Goal: Task Accomplishment & Management: Manage account settings

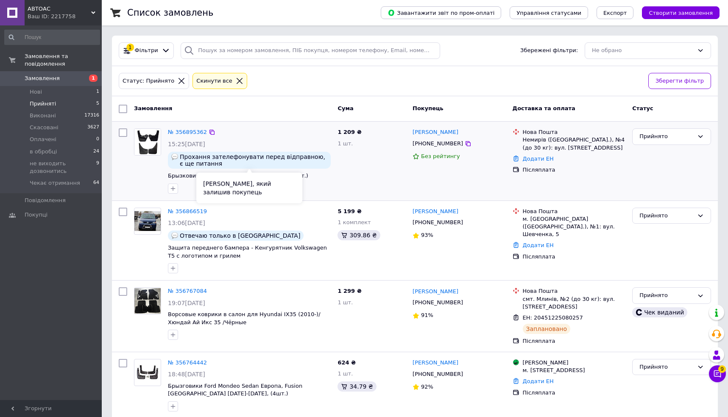
scroll to position [68, 0]
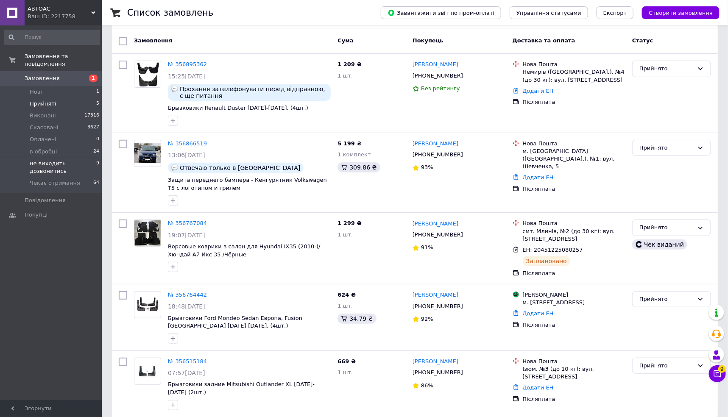
click at [49, 167] on span "не виходить дозвонитись" at bounding box center [63, 167] width 67 height 15
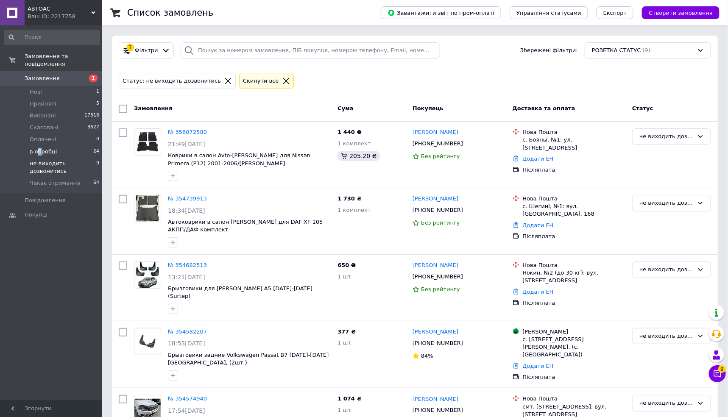
click at [39, 151] on span "в обробці" at bounding box center [43, 152] width 27 height 8
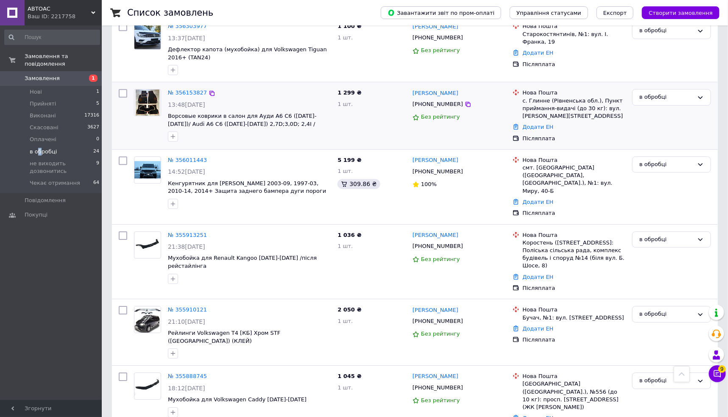
scroll to position [1091, 0]
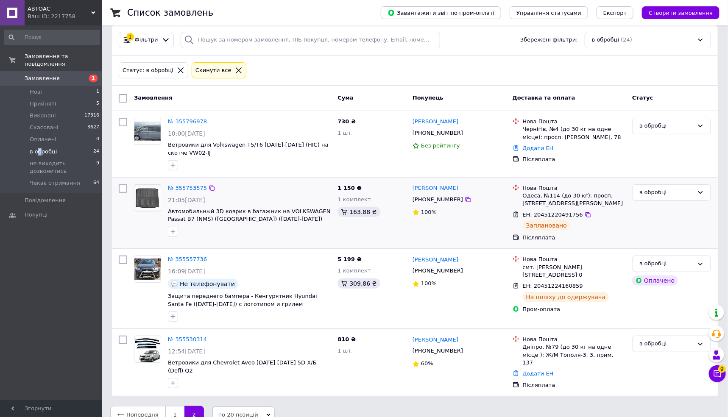
scroll to position [16, 0]
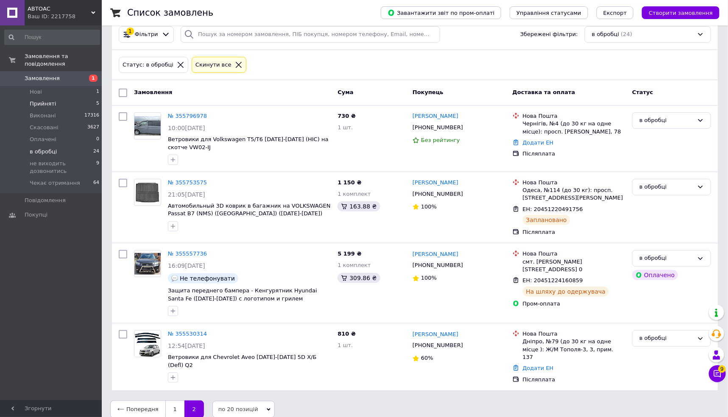
click at [39, 101] on span "Прийняті" at bounding box center [43, 104] width 26 height 8
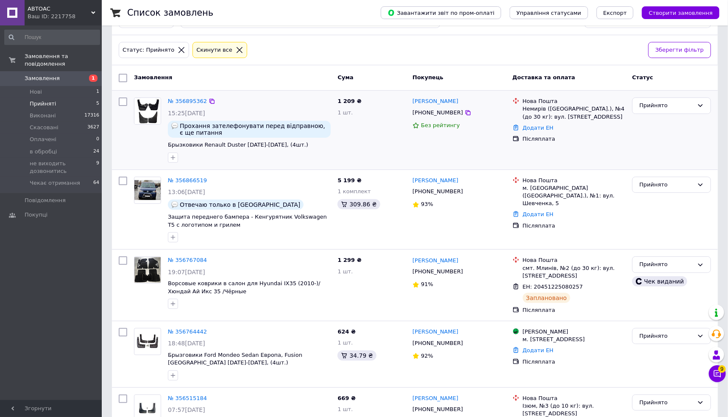
scroll to position [68, 0]
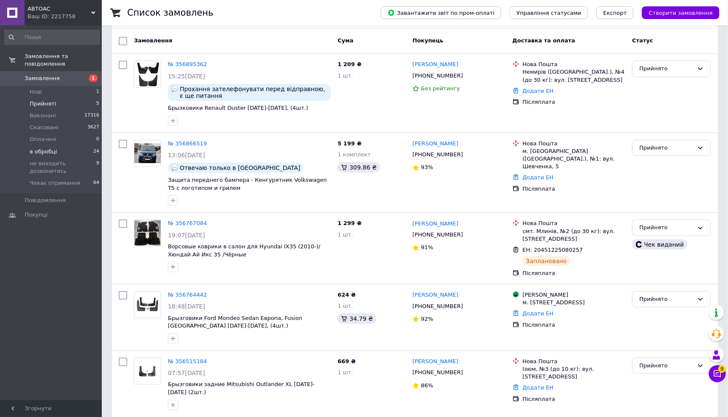
click at [45, 150] on span "в обробці" at bounding box center [43, 152] width 27 height 8
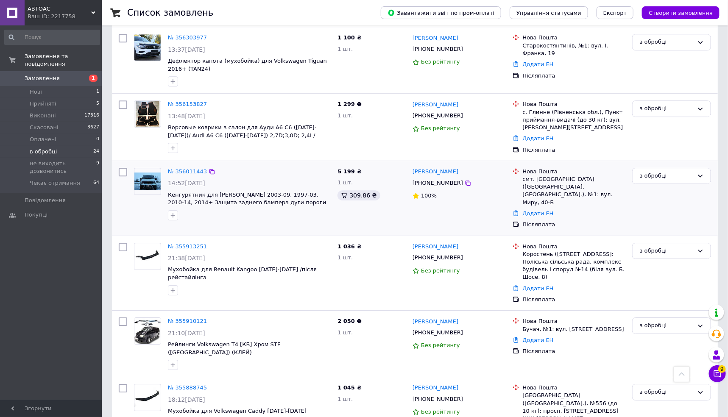
scroll to position [1091, 0]
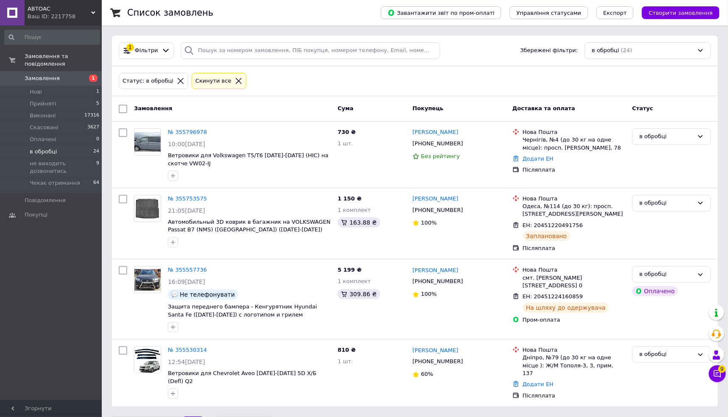
click at [45, 151] on span "в обробці" at bounding box center [43, 152] width 27 height 8
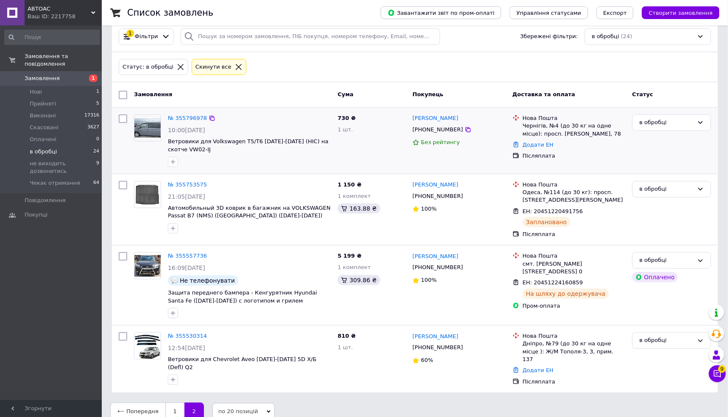
scroll to position [16, 0]
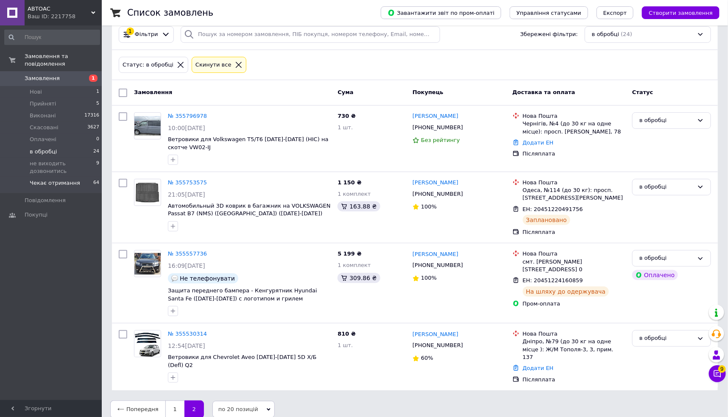
drag, startPoint x: 61, startPoint y: 179, endPoint x: 90, endPoint y: 187, distance: 30.3
click at [61, 179] on span "Чекає отримання" at bounding box center [55, 183] width 50 height 8
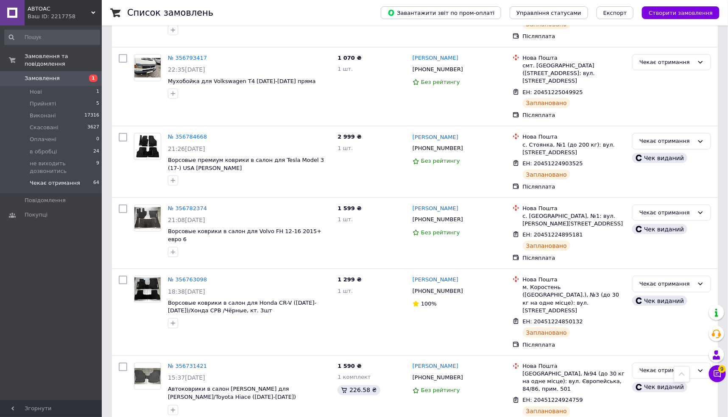
scroll to position [426, 0]
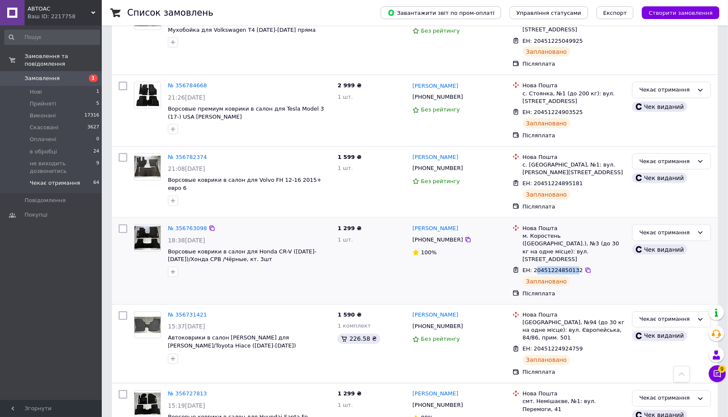
drag, startPoint x: 537, startPoint y: 235, endPoint x: 576, endPoint y: 233, distance: 39.5
click at [576, 267] on span "ЕН: 20451224850132" at bounding box center [553, 270] width 60 height 6
click at [585, 267] on icon at bounding box center [588, 270] width 7 height 7
drag, startPoint x: 46, startPoint y: 78, endPoint x: 62, endPoint y: 81, distance: 16.5
click at [46, 78] on span "Замовлення" at bounding box center [42, 79] width 35 height 8
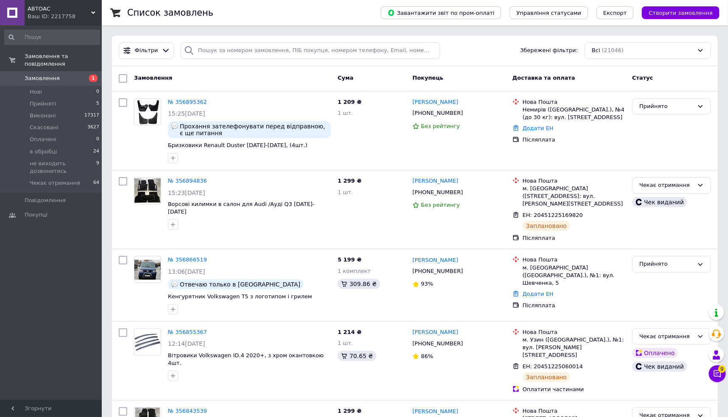
click at [57, 80] on span "Замовлення" at bounding box center [52, 79] width 54 height 8
click at [65, 102] on li "Прийняті 5" at bounding box center [52, 104] width 104 height 12
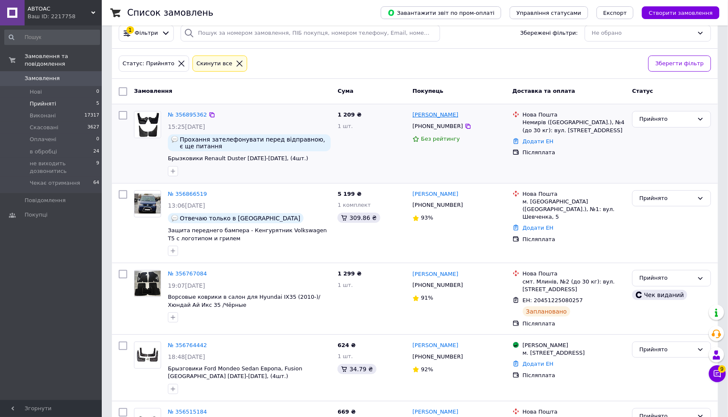
scroll to position [68, 0]
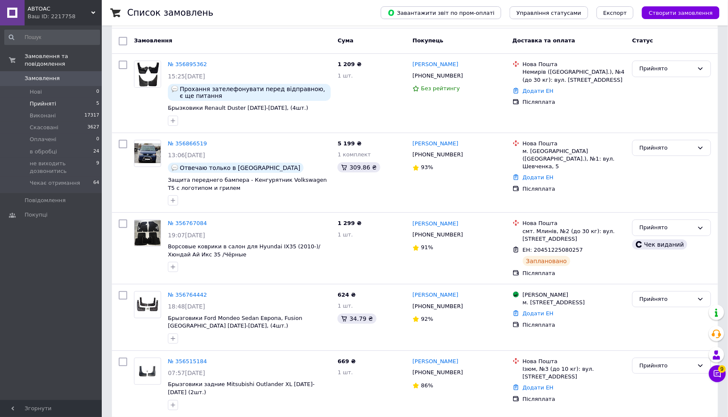
click at [60, 104] on li "Прийняті 5" at bounding box center [52, 104] width 104 height 12
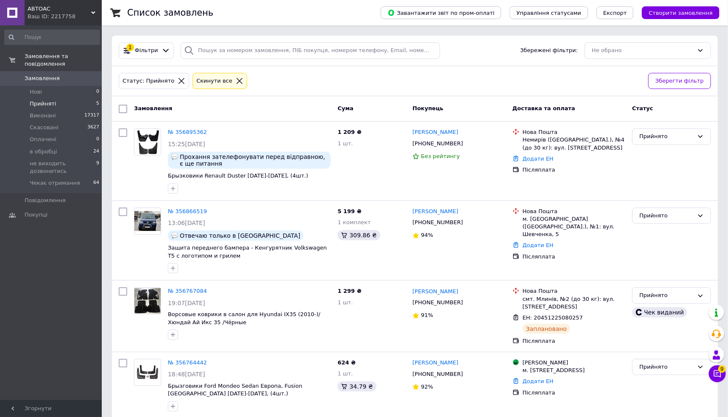
click at [364, 69] on div "Статус: Прийнято Cкинути все Зберегти фільтр" at bounding box center [415, 81] width 606 height 31
click at [52, 106] on span "Прийняті" at bounding box center [43, 104] width 26 height 8
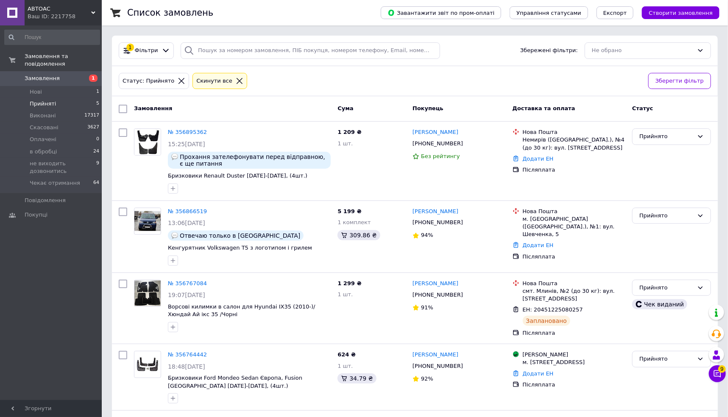
click at [74, 76] on span "Замовлення" at bounding box center [52, 79] width 54 height 8
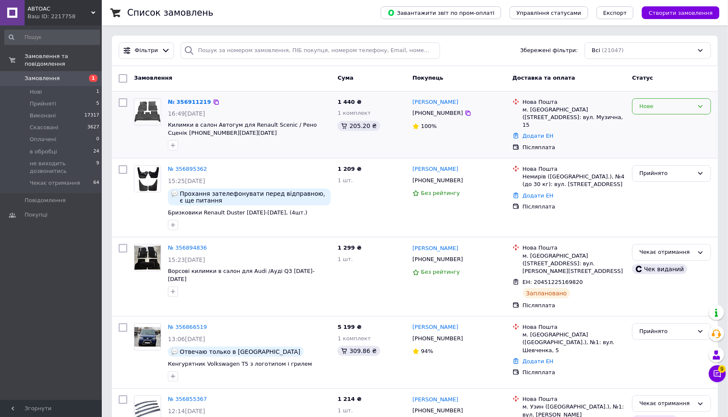
click at [681, 109] on div "Нове" at bounding box center [666, 106] width 54 height 9
click at [664, 123] on li "Прийнято" at bounding box center [671, 124] width 78 height 16
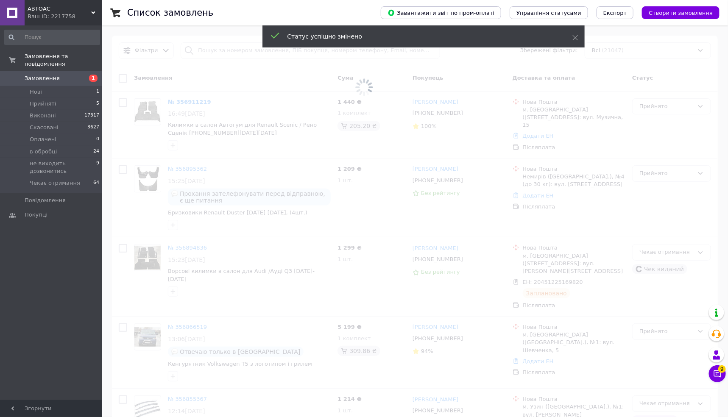
click at [186, 101] on span at bounding box center [364, 87] width 728 height 175
click at [179, 101] on span at bounding box center [364, 87] width 728 height 175
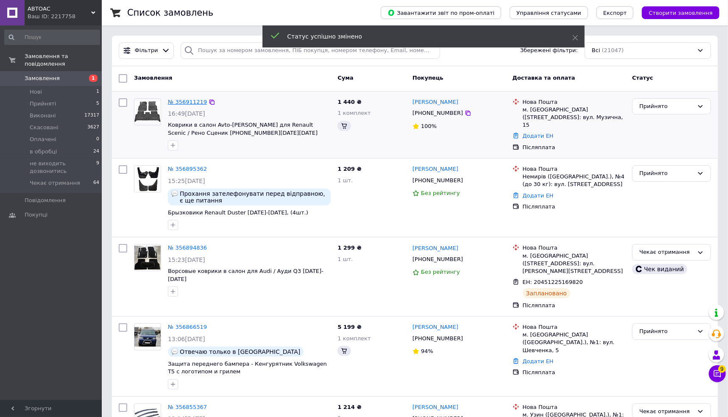
click at [182, 100] on link "№ 356911219" at bounding box center [187, 102] width 39 height 6
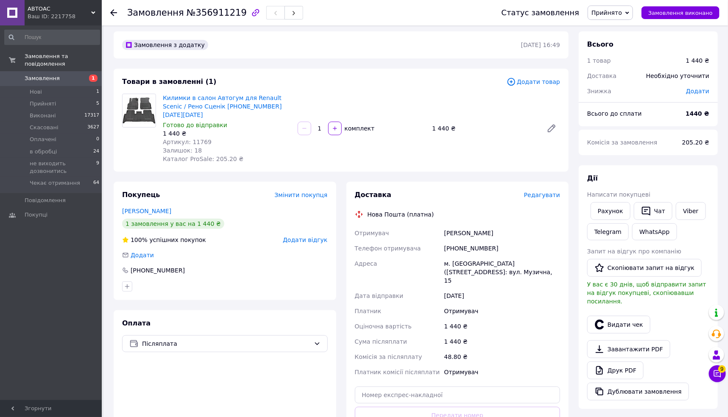
scroll to position [6, 0]
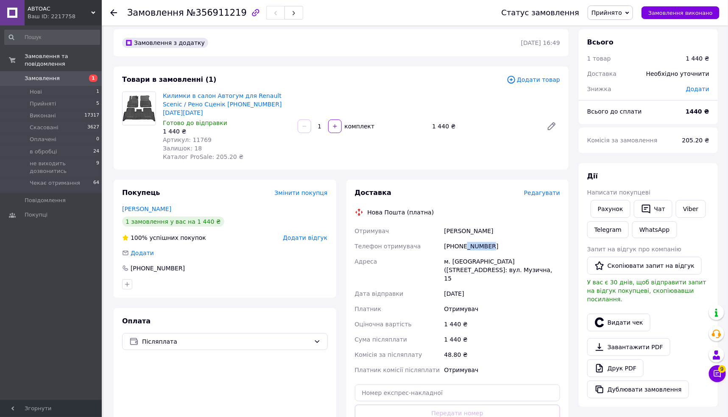
drag, startPoint x: 467, startPoint y: 237, endPoint x: 515, endPoint y: 239, distance: 47.5
click at [515, 239] on div "+380501989278" at bounding box center [502, 246] width 119 height 15
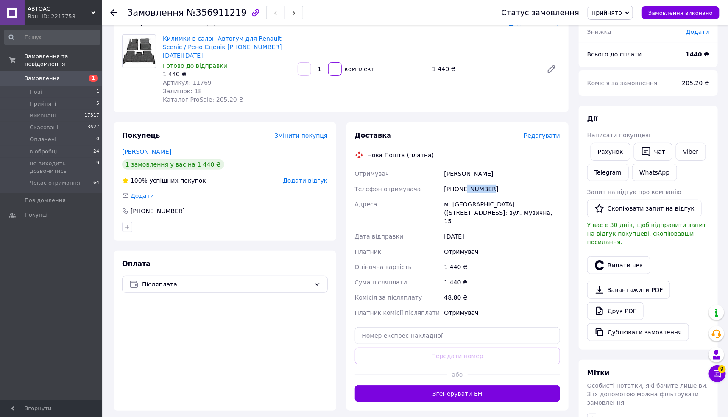
scroll to position [65, 0]
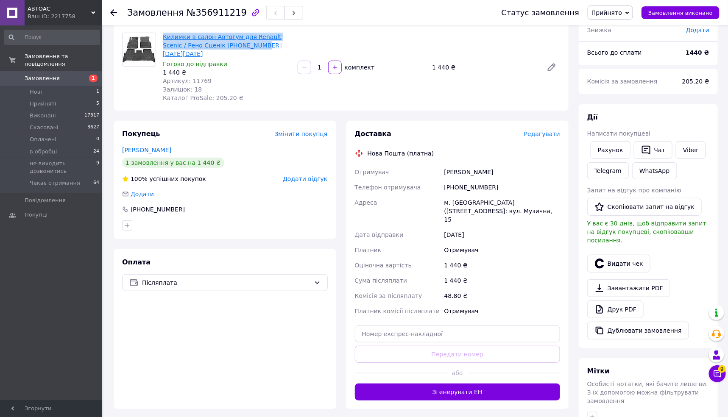
drag, startPoint x: 246, startPoint y: 48, endPoint x: 162, endPoint y: 34, distance: 85.1
click at [163, 34] on span "Килимки в салон Автогум для Renault Scenic / Рено Сценік 2 2002-2009" at bounding box center [227, 45] width 128 height 25
copy link "Килимки в салон Автогум для Renault Scenic / Рено Сценік 2 2002-2009"
click at [312, 322] on div "Оплата Післяплата" at bounding box center [225, 329] width 223 height 160
click at [546, 129] on div "Доставка Редагувати" at bounding box center [458, 134] width 206 height 10
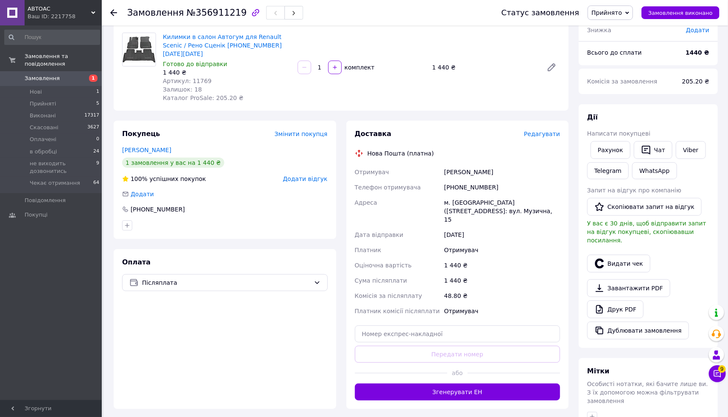
click at [543, 131] on span "Редагувати" at bounding box center [542, 134] width 36 height 7
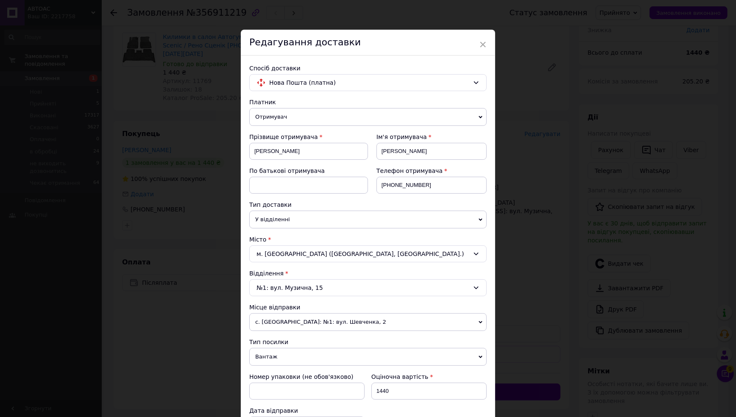
click at [477, 44] on div "Редагування доставки" at bounding box center [368, 43] width 254 height 26
click at [483, 41] on span "×" at bounding box center [483, 44] width 8 height 14
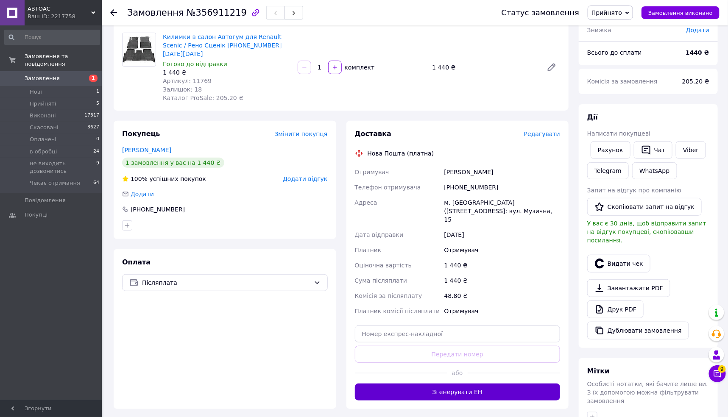
click at [468, 387] on button "Згенерувати ЕН" at bounding box center [458, 392] width 206 height 17
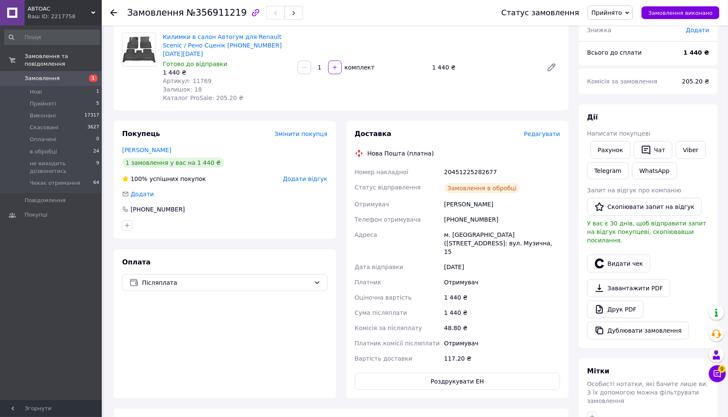
click at [467, 164] on div "20451225282677" at bounding box center [502, 171] width 119 height 15
click at [478, 164] on div "20451225282677" at bounding box center [502, 171] width 119 height 15
copy div "20451225282677"
drag, startPoint x: 246, startPoint y: 45, endPoint x: 163, endPoint y: 36, distance: 83.6
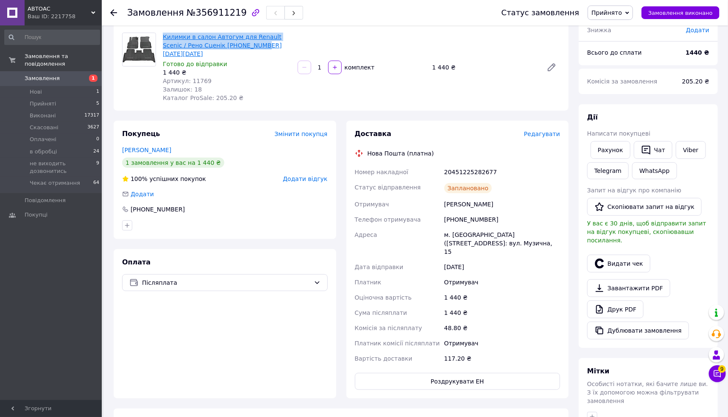
click at [163, 35] on span "Килимки в салон Автогум для Renault Scenic / Рено Сценік 2 2002-2009" at bounding box center [227, 45] width 128 height 25
copy link "Килимки в салон Автогум для Renault Scenic / Рено Сценік 2 2002-2009"
click at [626, 256] on button "Видати чек" at bounding box center [618, 264] width 63 height 18
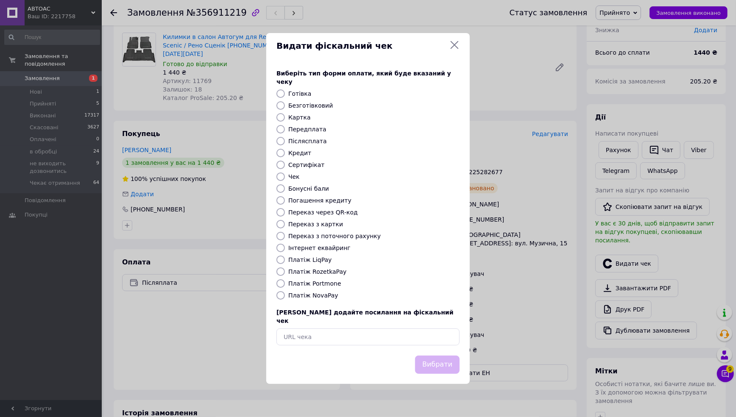
click at [289, 295] on label "Платіж NovaPay" at bounding box center [313, 295] width 50 height 7
click at [285, 295] on input "Платіж NovaPay" at bounding box center [280, 295] width 8 height 8
radio input "true"
drag, startPoint x: 443, startPoint y: 358, endPoint x: 450, endPoint y: 353, distance: 7.9
click at [443, 358] on button "Вибрати" at bounding box center [437, 365] width 45 height 18
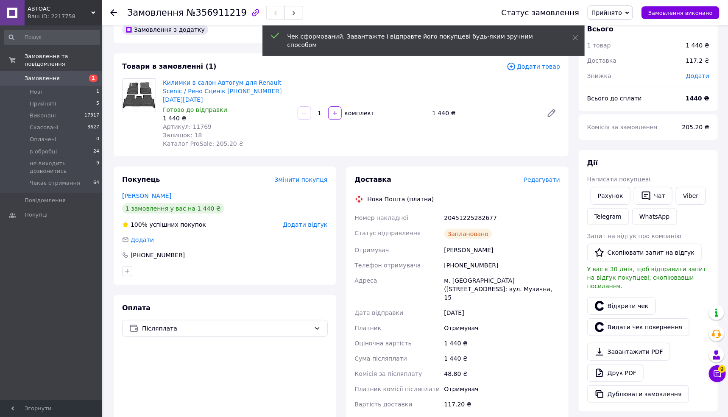
scroll to position [0, 0]
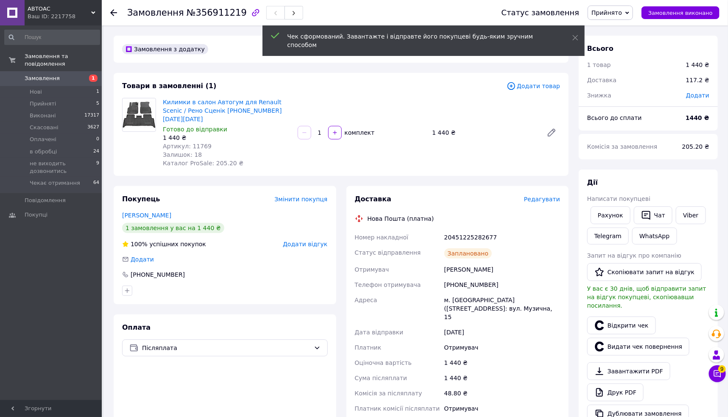
click at [620, 15] on span "Прийнято" at bounding box center [606, 12] width 31 height 7
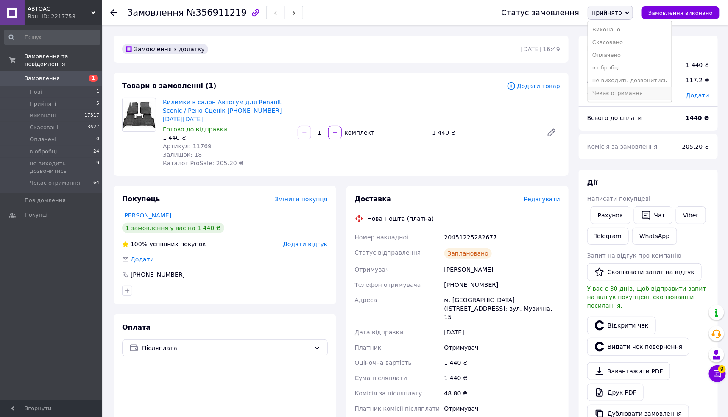
click at [621, 90] on li "Чекає отримання" at bounding box center [629, 93] width 83 height 13
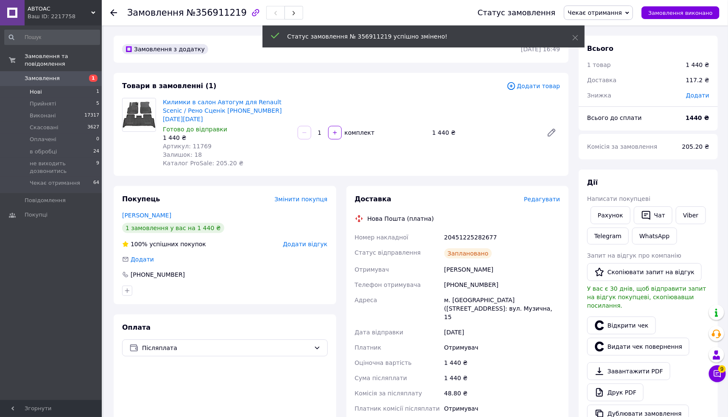
click at [47, 89] on li "Нові 1" at bounding box center [52, 92] width 104 height 12
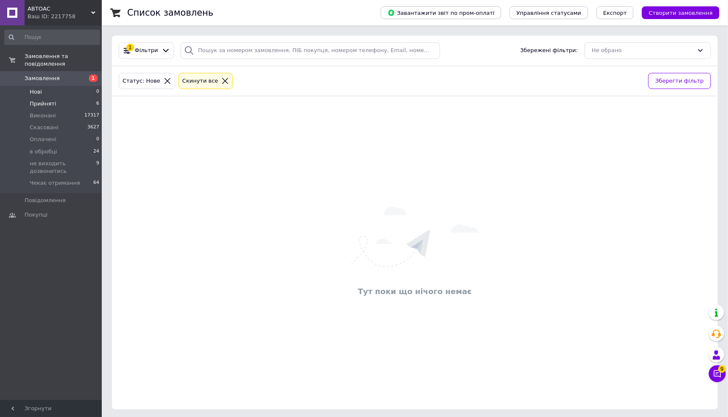
click at [67, 103] on li "Прийняті 6" at bounding box center [52, 104] width 104 height 12
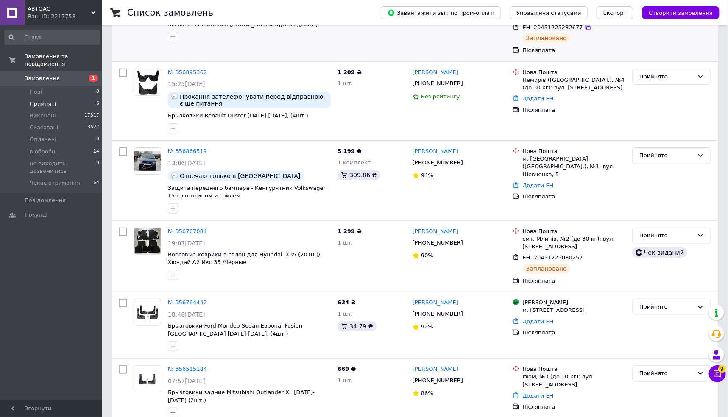
scroll to position [147, 0]
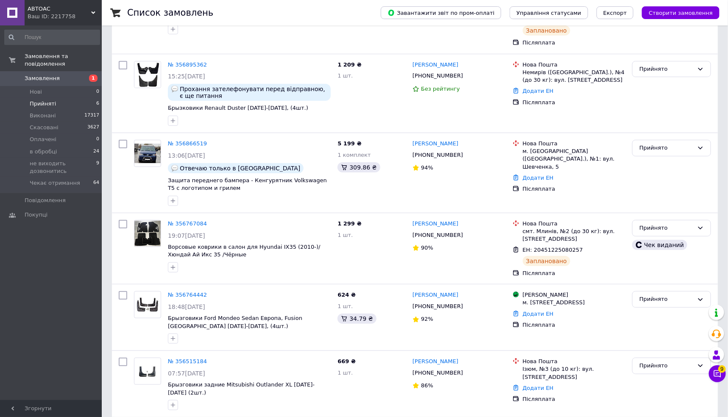
click at [60, 100] on li "Прийняті 6" at bounding box center [52, 104] width 104 height 12
